Goal: Task Accomplishment & Management: Manage account settings

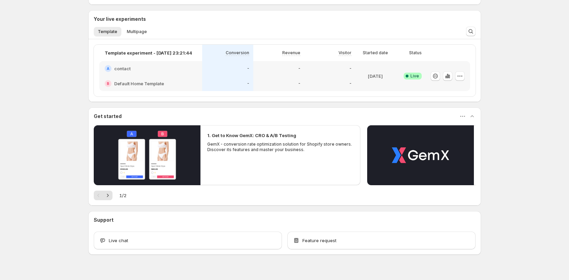
scroll to position [203, 0]
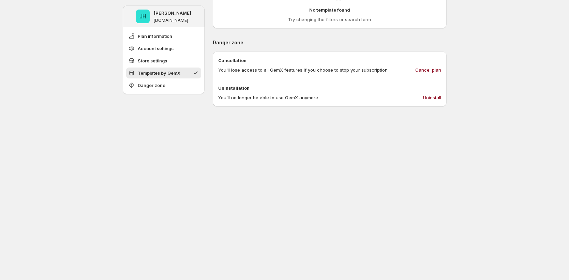
scroll to position [404, 0]
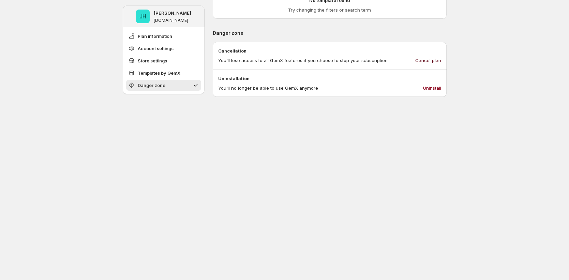
click at [435, 59] on span "Cancel plan" at bounding box center [428, 60] width 26 height 7
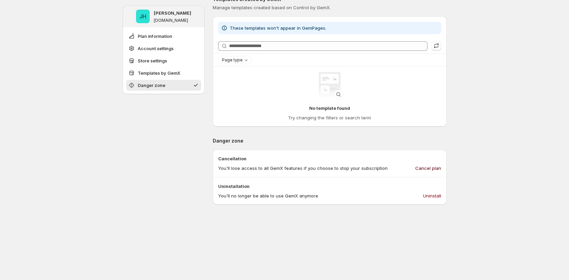
scroll to position [0, 0]
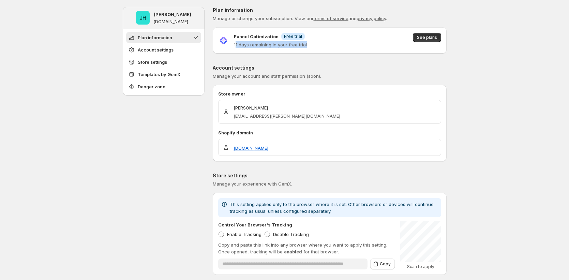
drag, startPoint x: 236, startPoint y: 46, endPoint x: 348, endPoint y: 46, distance: 111.4
click at [348, 46] on div "Funnel Optimization Info Free trial 11 days remaining in your free trial See pl…" at bounding box center [329, 40] width 223 height 15
click at [421, 35] on button "See plans" at bounding box center [427, 38] width 28 height 10
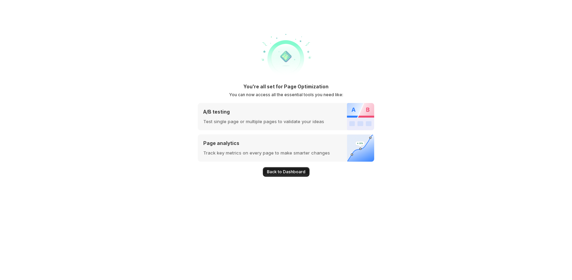
click at [279, 173] on span "Back to Dashboard" at bounding box center [286, 171] width 38 height 5
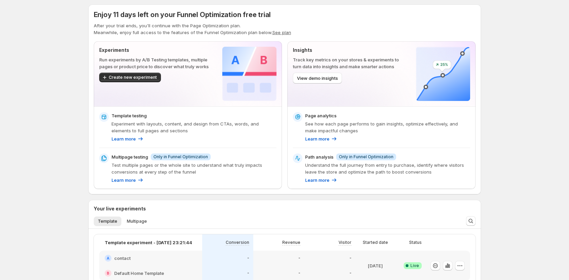
scroll to position [203, 0]
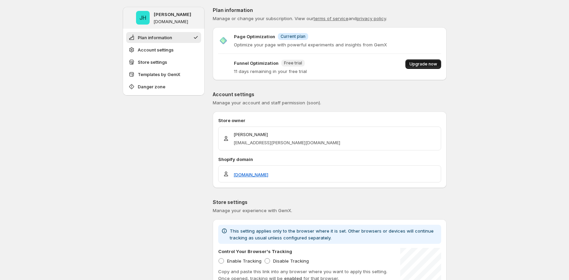
click at [430, 67] on button "Upgrade now" at bounding box center [423, 64] width 36 height 10
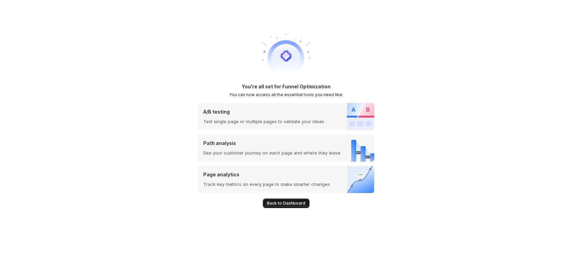
click at [297, 202] on span "Back to Dashboard" at bounding box center [286, 202] width 38 height 5
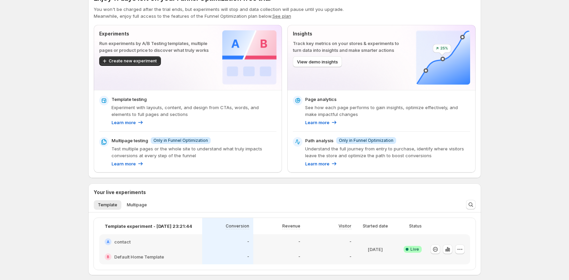
scroll to position [19, 0]
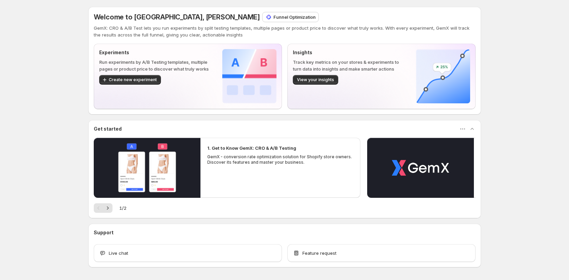
scroll to position [24, 0]
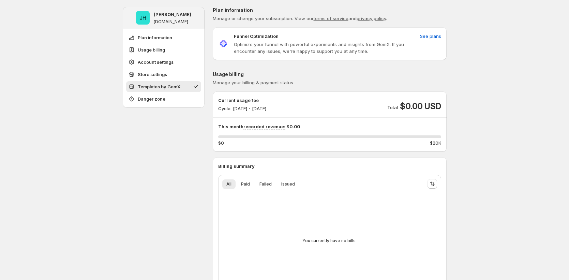
scroll to position [518, 0]
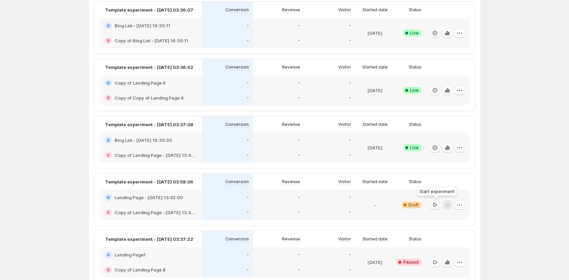
click at [436, 201] on icon "button" at bounding box center [434, 204] width 7 height 7
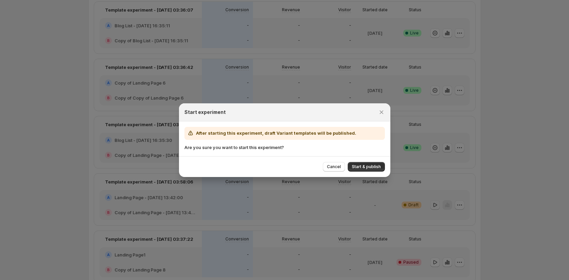
scroll to position [605, 0]
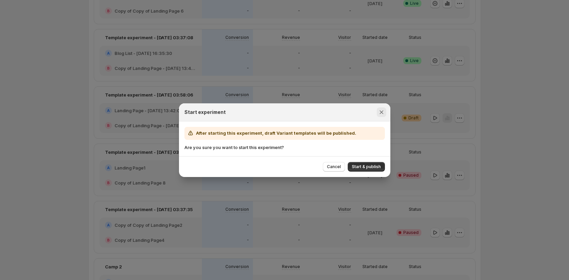
click at [381, 114] on icon "Close" at bounding box center [381, 112] width 7 height 7
